Goal: Information Seeking & Learning: Learn about a topic

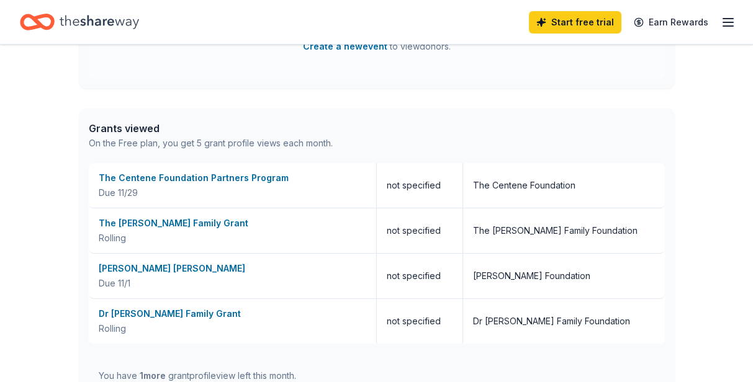
scroll to position [683, 0]
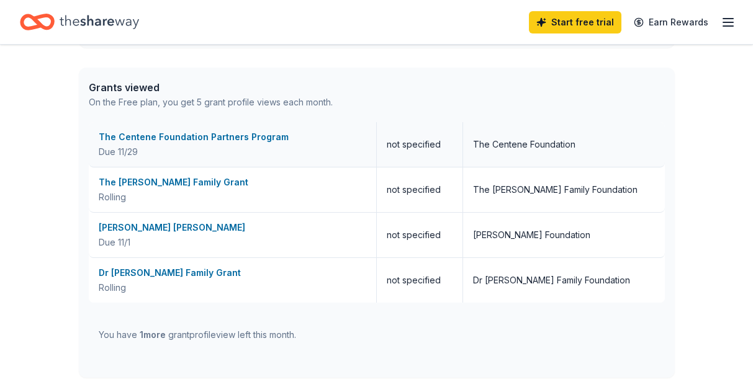
click at [187, 137] on div "The Centene Foundation Partners Program" at bounding box center [232, 137] width 267 height 15
click at [156, 183] on div "The [PERSON_NAME] Family Grant" at bounding box center [232, 182] width 267 height 15
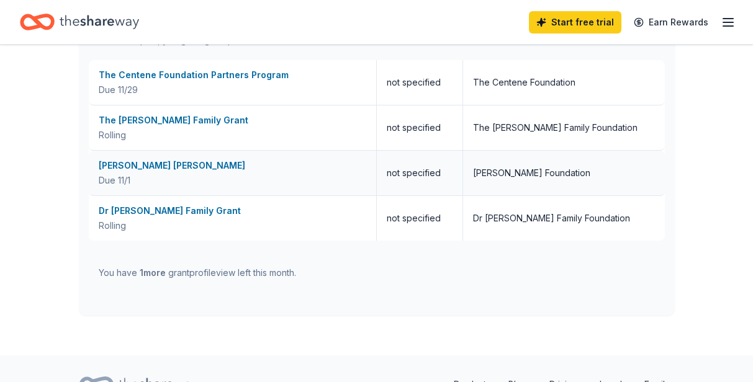
click at [169, 165] on div "[PERSON_NAME] [PERSON_NAME]" at bounding box center [232, 165] width 267 height 15
click at [171, 210] on div "Dr [PERSON_NAME] Family Grant" at bounding box center [232, 211] width 267 height 15
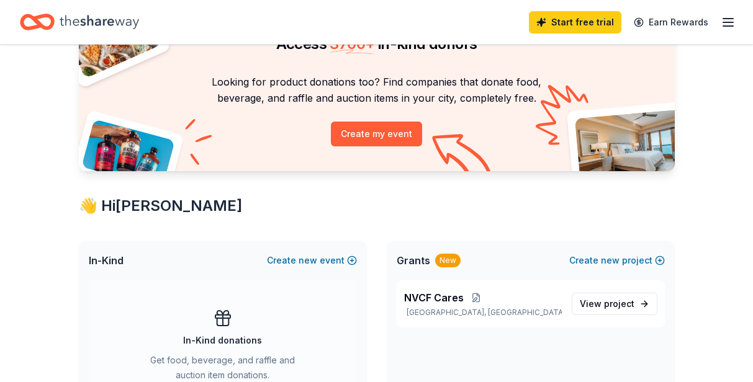
scroll to position [0, 0]
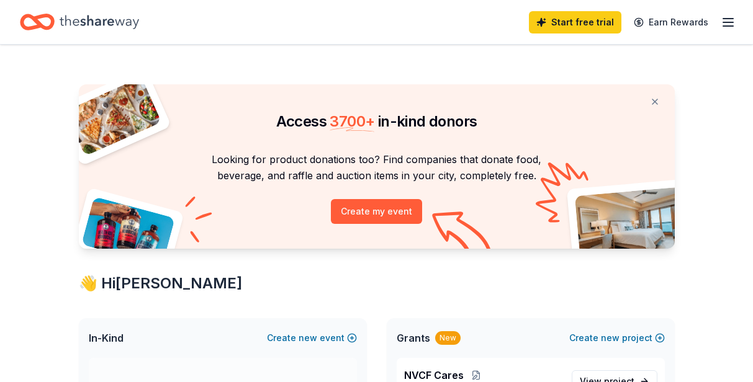
click at [727, 21] on icon "button" at bounding box center [727, 22] width 15 height 15
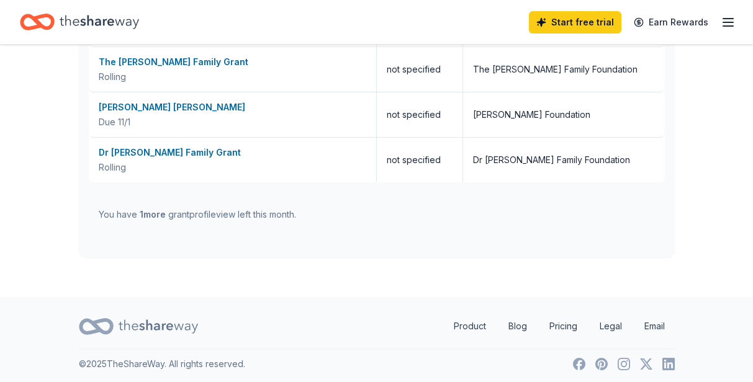
scroll to position [807, 0]
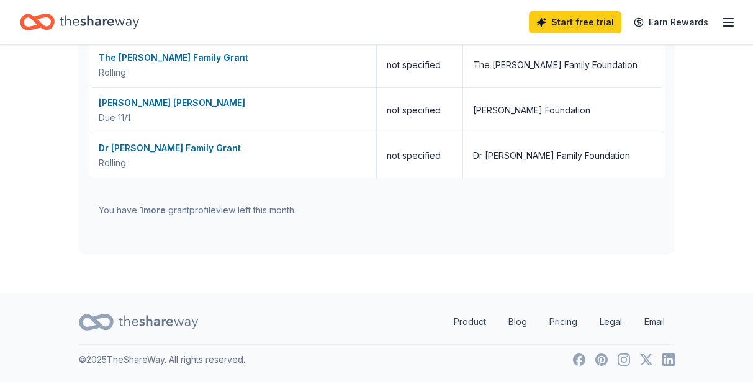
click at [155, 209] on span "1 more" at bounding box center [153, 210] width 26 height 11
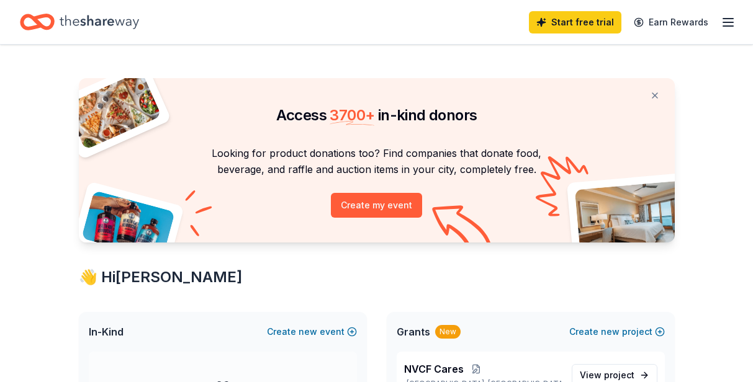
scroll to position [0, 0]
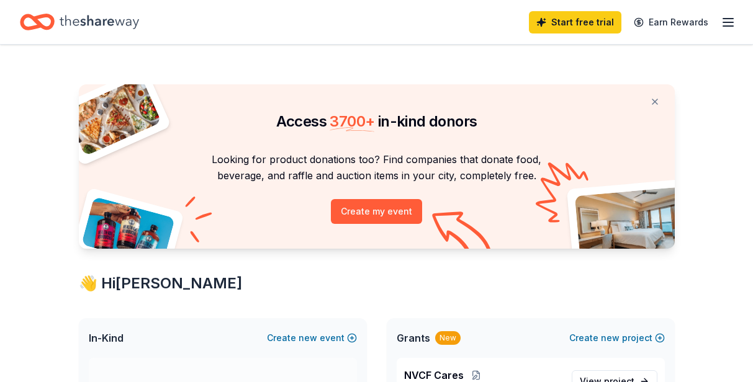
click at [722, 21] on icon "button" at bounding box center [727, 22] width 15 height 15
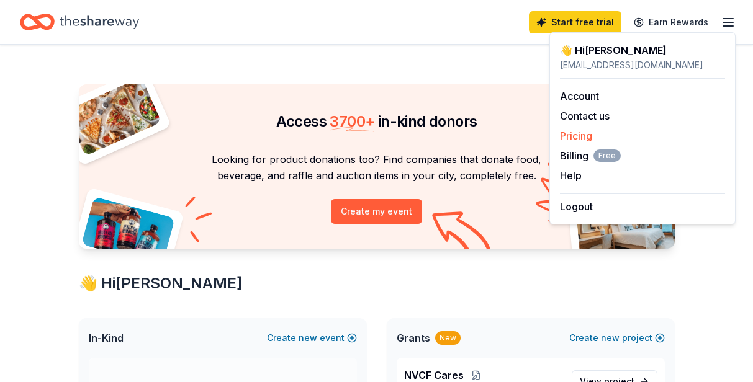
click at [573, 137] on link "Pricing" at bounding box center [576, 136] width 32 height 12
click at [584, 136] on link "Pricing" at bounding box center [576, 136] width 32 height 12
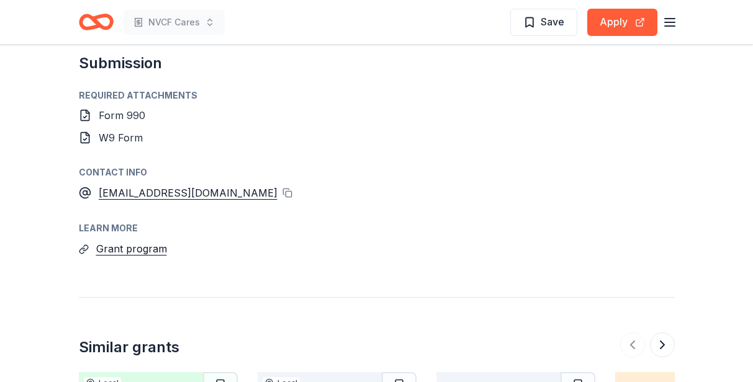
scroll to position [1303, 0]
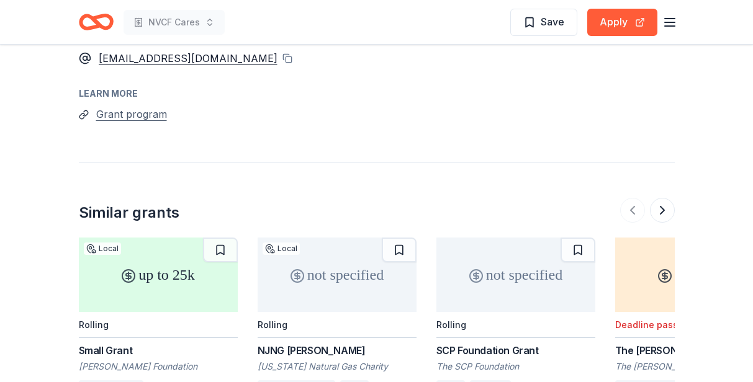
click at [143, 106] on button "Grant program" at bounding box center [131, 114] width 71 height 16
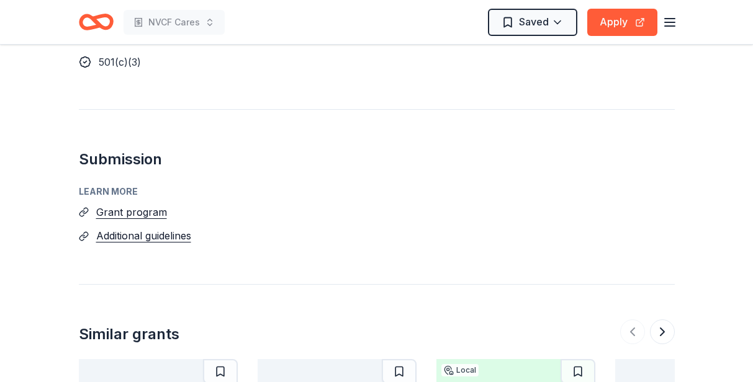
scroll to position [931, 0]
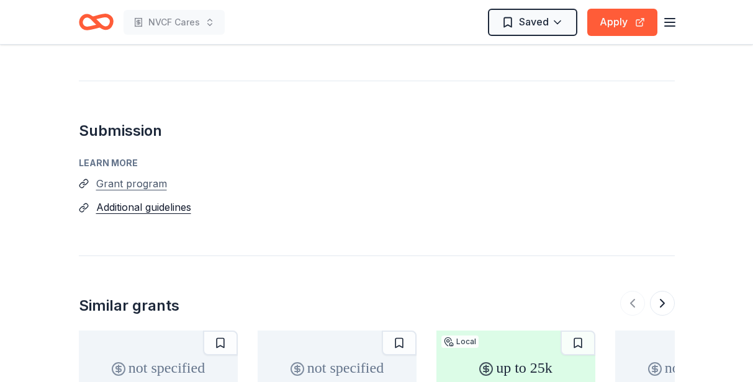
click at [153, 176] on button "Grant program" at bounding box center [131, 184] width 71 height 16
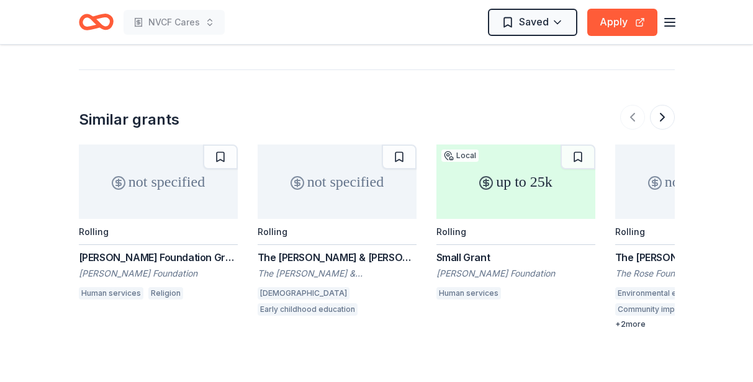
scroll to position [1179, 0]
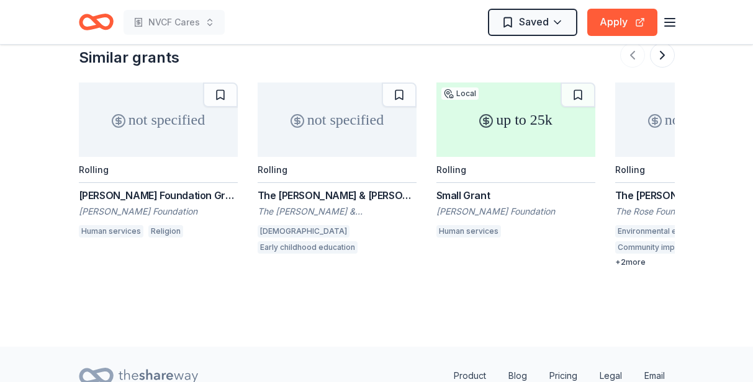
click at [192, 188] on div "Hildebrand Foundation Grant" at bounding box center [158, 195] width 159 height 15
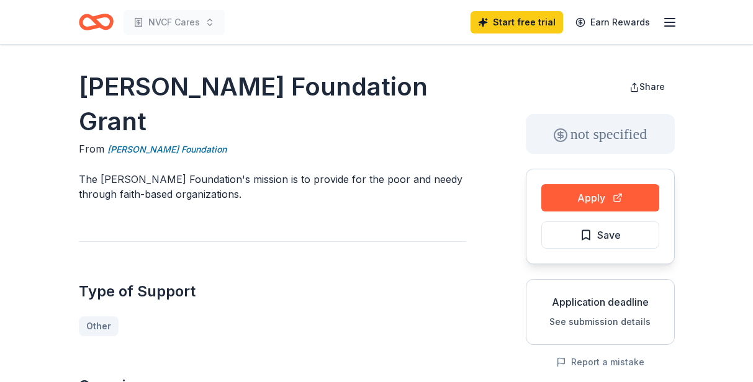
click at [668, 22] on line "button" at bounding box center [670, 22] width 10 height 0
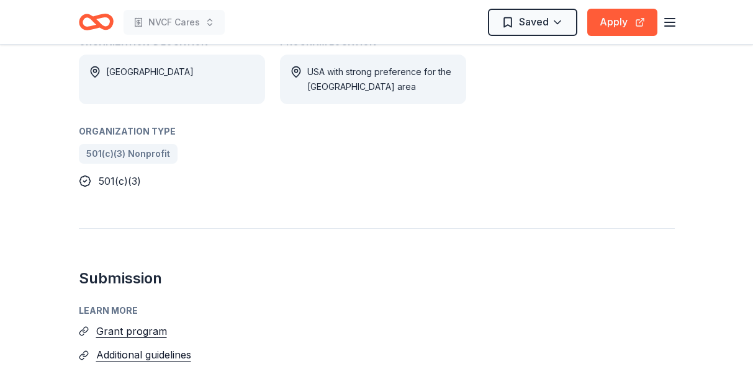
scroll to position [621, 0]
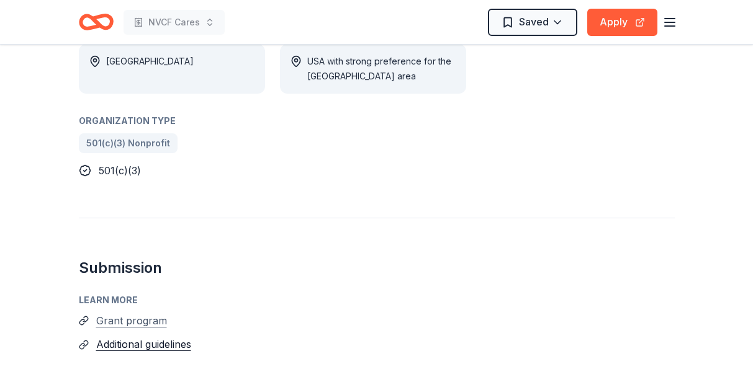
click at [158, 313] on button "Grant program" at bounding box center [131, 321] width 71 height 16
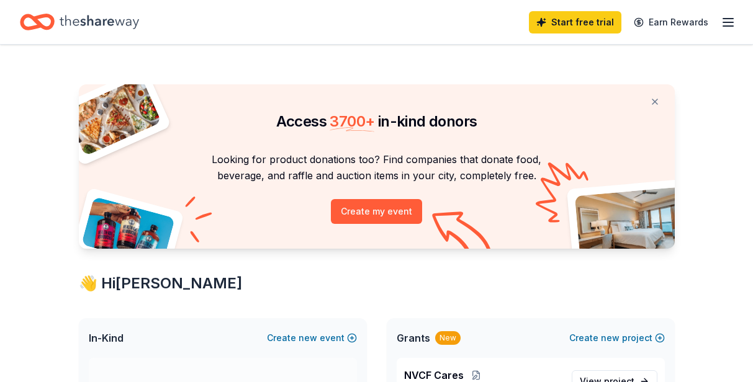
click at [725, 17] on icon "button" at bounding box center [727, 22] width 15 height 15
